Goal: Register for event/course

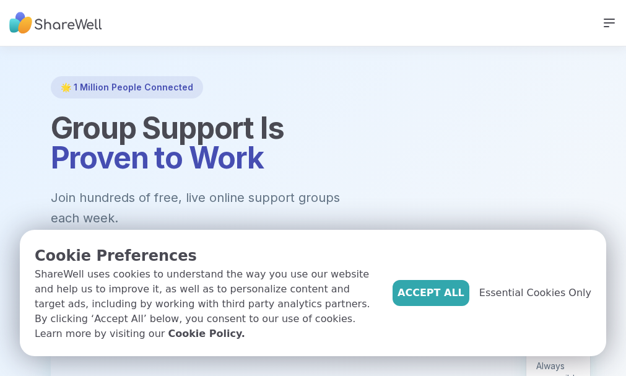
scroll to position [124, 0]
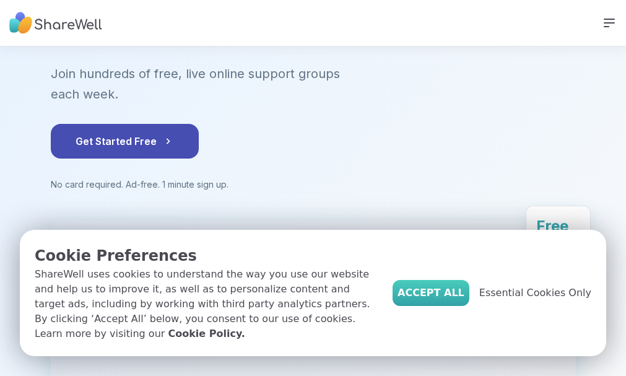
click at [461, 285] on button "Accept All" at bounding box center [430, 293] width 77 height 26
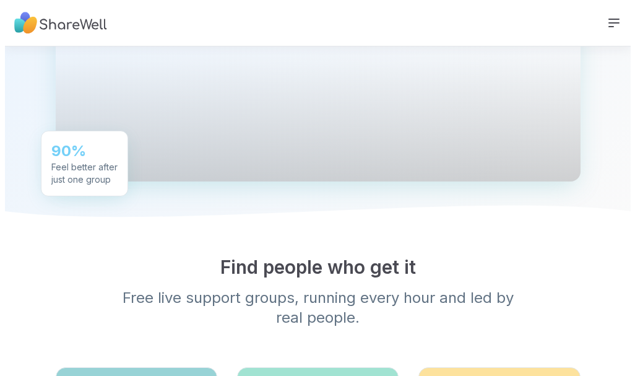
scroll to position [421, 0]
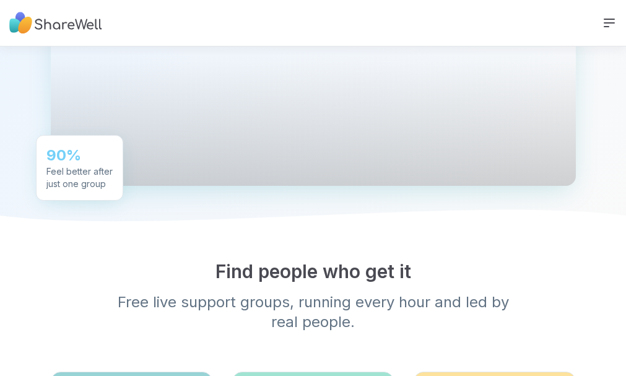
click at [0, 0] on span "SIGN UP" at bounding box center [0, 0] width 0 height 0
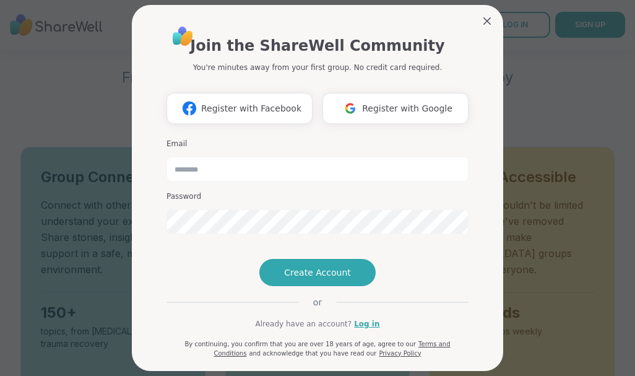
click at [288, 141] on h3 "Email" at bounding box center [318, 144] width 302 height 11
click at [214, 135] on div "Email Password" at bounding box center [318, 186] width 302 height 105
click at [176, 139] on h3 "Email" at bounding box center [318, 144] width 302 height 11
click at [185, 139] on h3 "Email" at bounding box center [318, 144] width 302 height 11
click at [240, 177] on input "email" at bounding box center [318, 169] width 302 height 25
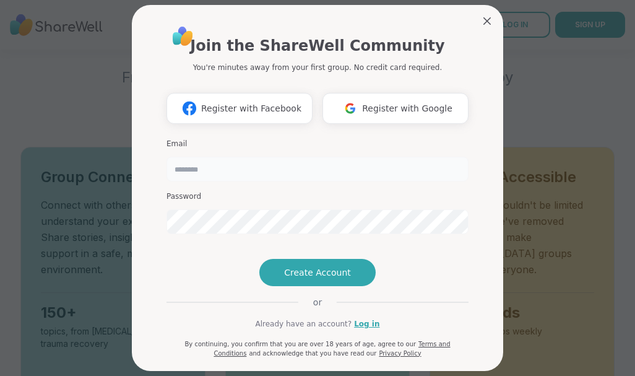
type input "**********"
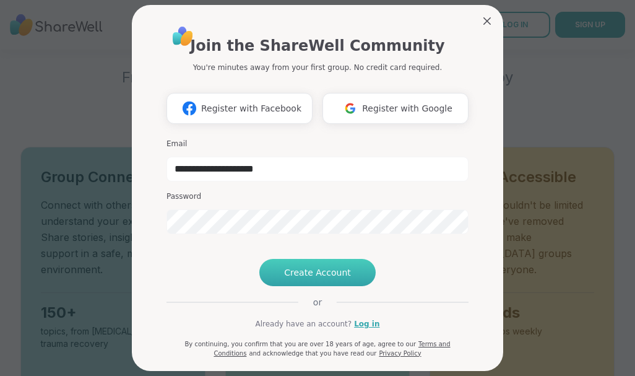
click at [321, 279] on span "Create Account" at bounding box center [317, 272] width 67 height 12
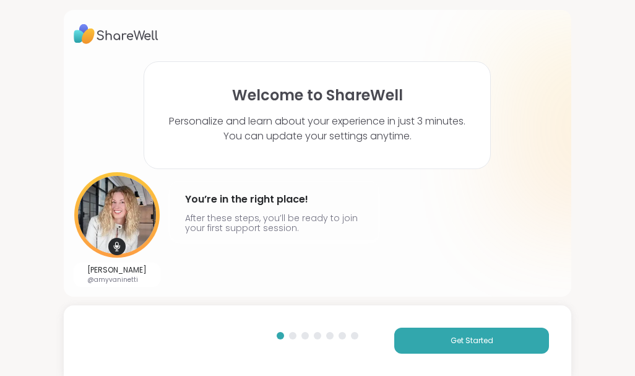
click at [451, 327] on div "Get Started" at bounding box center [318, 340] width 508 height 71
click at [482, 331] on button "Get Started" at bounding box center [471, 340] width 155 height 26
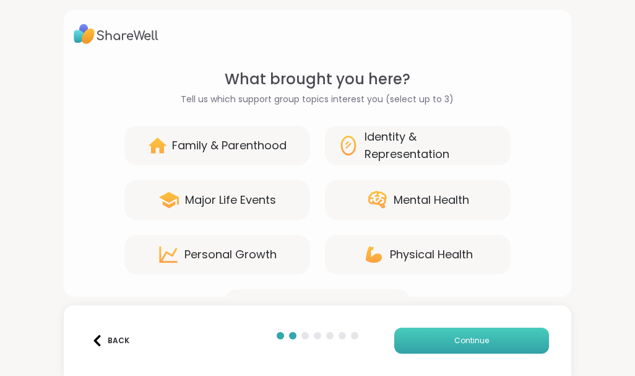
click at [454, 342] on span "Continue" at bounding box center [471, 340] width 35 height 11
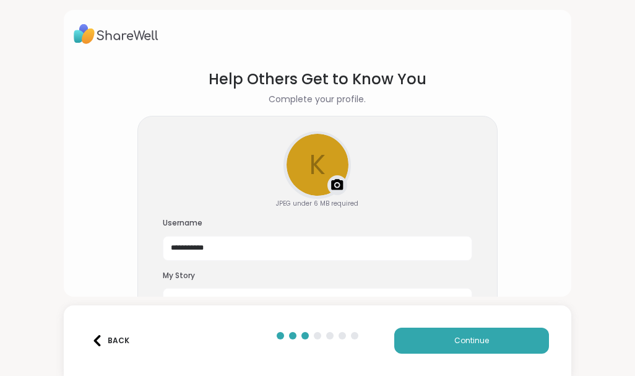
click at [225, 342] on div "Back" at bounding box center [179, 340] width 186 height 26
click at [313, 168] on div "Upload a profile photo" at bounding box center [317, 164] width 65 height 65
click at [322, 165] on div at bounding box center [317, 164] width 65 height 65
click at [313, 171] on div at bounding box center [317, 164] width 65 height 65
click at [314, 159] on div at bounding box center [317, 164] width 65 height 65
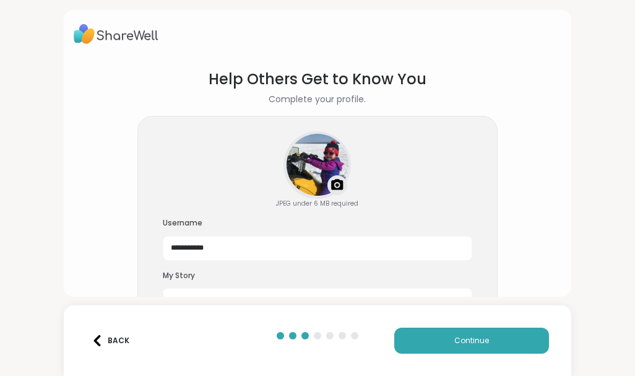
click at [313, 153] on div at bounding box center [317, 164] width 65 height 65
click at [527, 337] on button "Continue" at bounding box center [471, 340] width 155 height 26
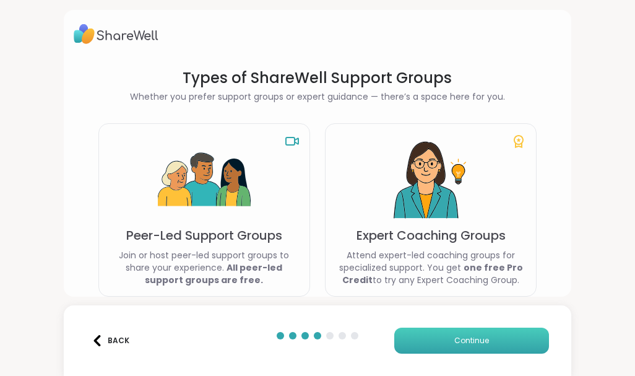
click at [454, 339] on span "Continue" at bounding box center [471, 340] width 35 height 11
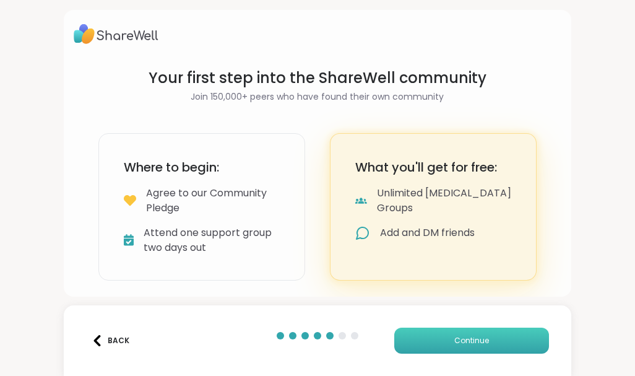
click at [456, 333] on button "Continue" at bounding box center [471, 340] width 155 height 26
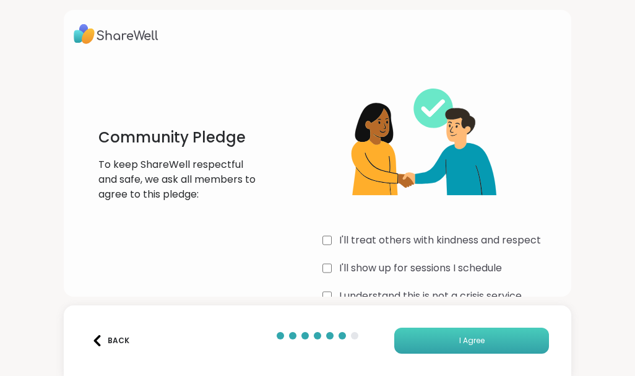
click at [456, 332] on button "I Agree" at bounding box center [471, 340] width 155 height 26
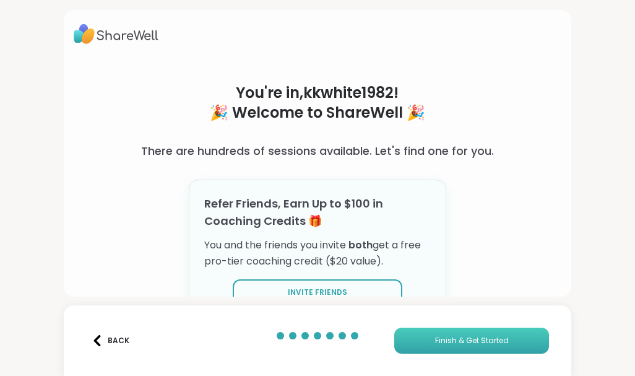
click at [473, 330] on button "Finish & Get Started" at bounding box center [471, 340] width 155 height 26
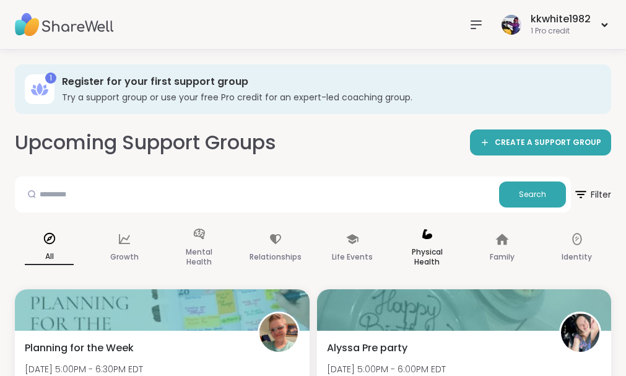
click at [436, 245] on p "Physical Health" at bounding box center [426, 257] width 49 height 25
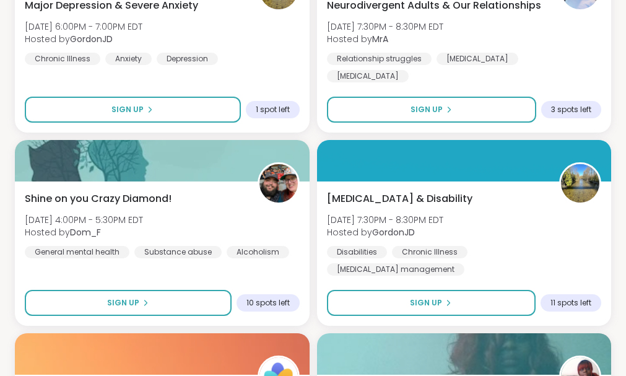
scroll to position [371, 0]
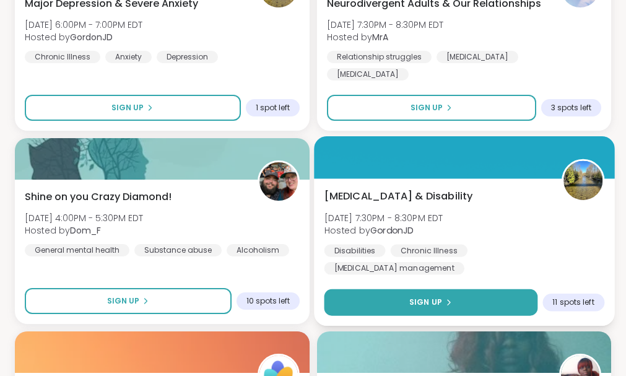
click at [423, 308] on span "Sign Up" at bounding box center [425, 302] width 33 height 11
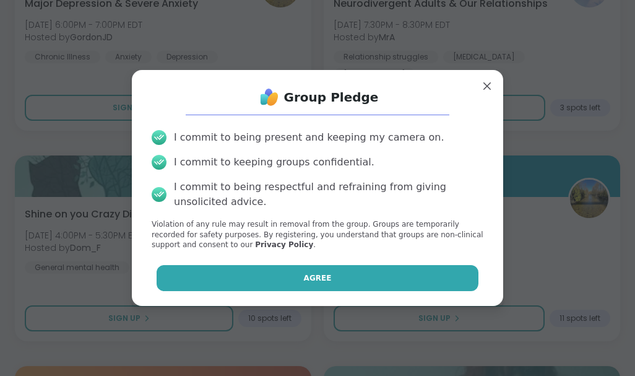
click at [286, 276] on button "Agree" at bounding box center [318, 278] width 323 height 26
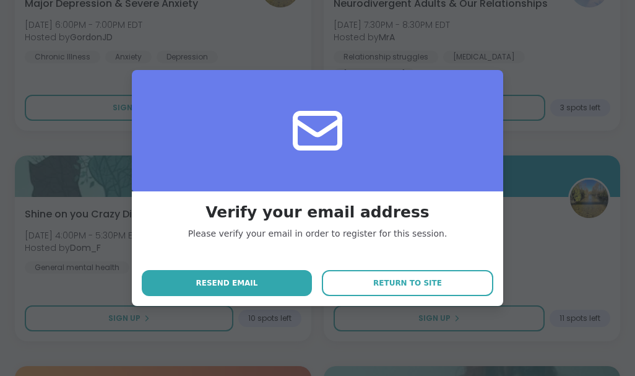
click at [289, 237] on div "Please verify your email in order to register for this session." at bounding box center [317, 234] width 259 height 12
click at [266, 278] on button "Resend email" at bounding box center [227, 283] width 170 height 26
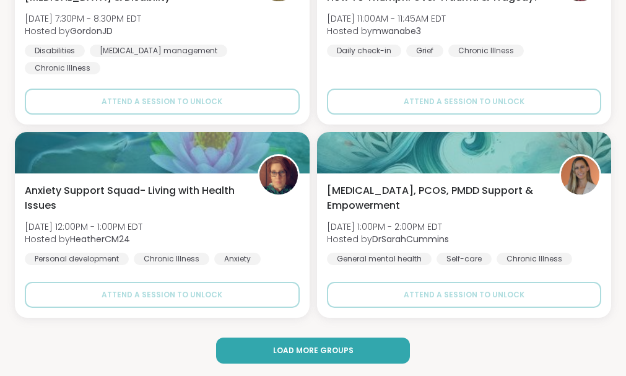
scroll to position [3755, 0]
click at [300, 348] on span "Load more groups" at bounding box center [313, 350] width 80 height 11
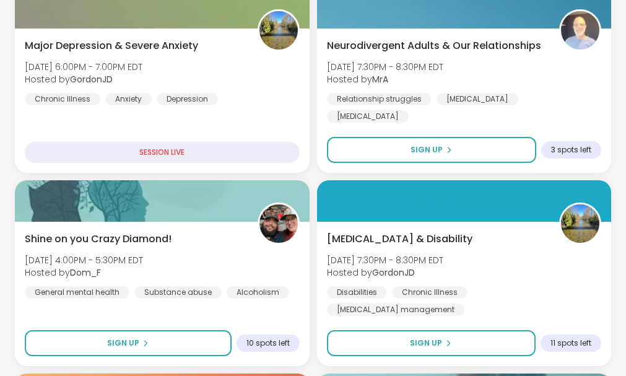
scroll to position [305, 0]
